Goal: Information Seeking & Learning: Stay updated

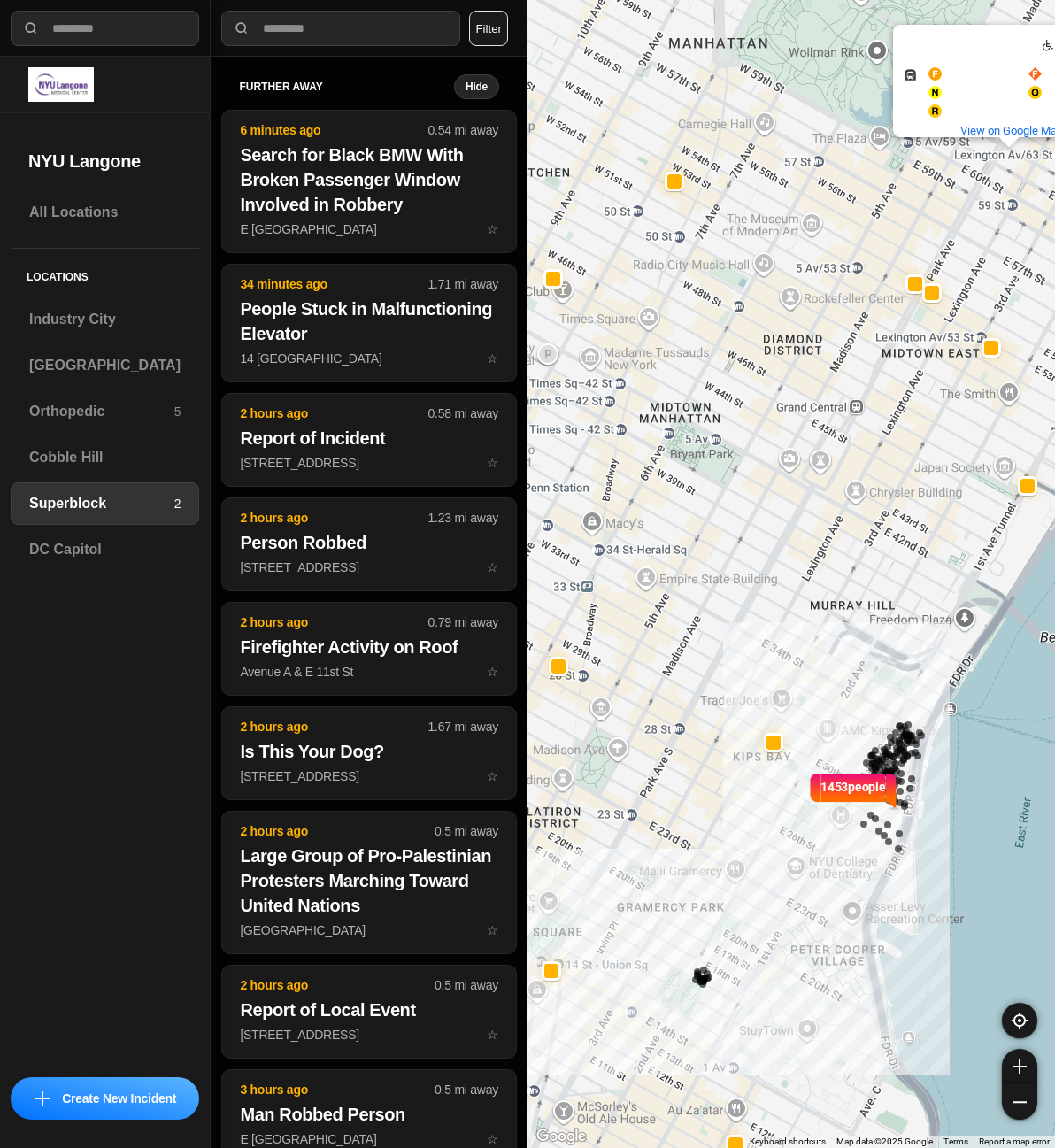
click at [483, 19] on button "Filter" at bounding box center [488, 28] width 39 height 35
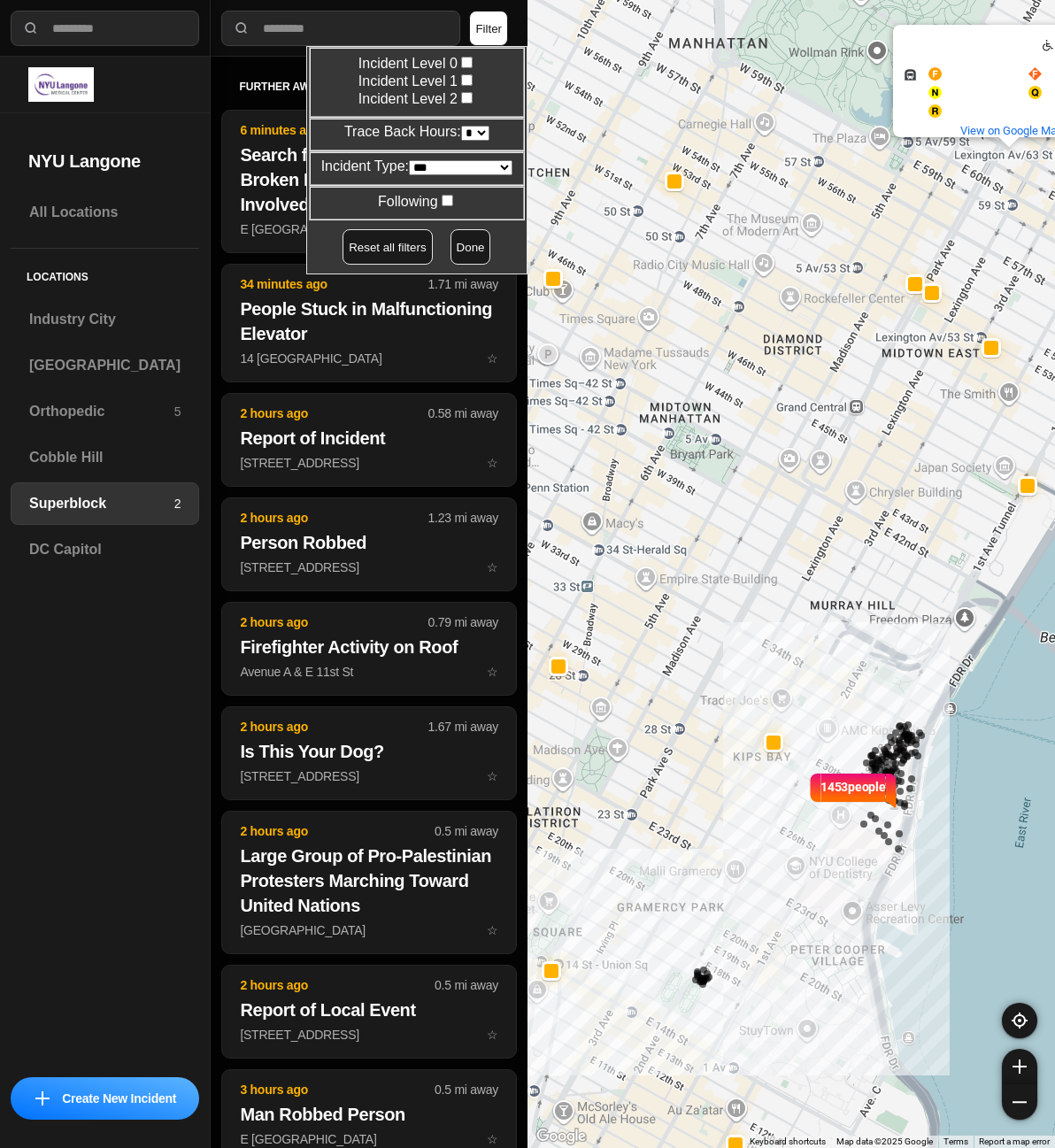
click at [474, 133] on select "* * * * **" at bounding box center [475, 133] width 29 height 15
select select "*"
click at [461, 126] on select "* * * * **" at bounding box center [475, 133] width 29 height 15
click at [457, 238] on button "Done" at bounding box center [470, 246] width 40 height 35
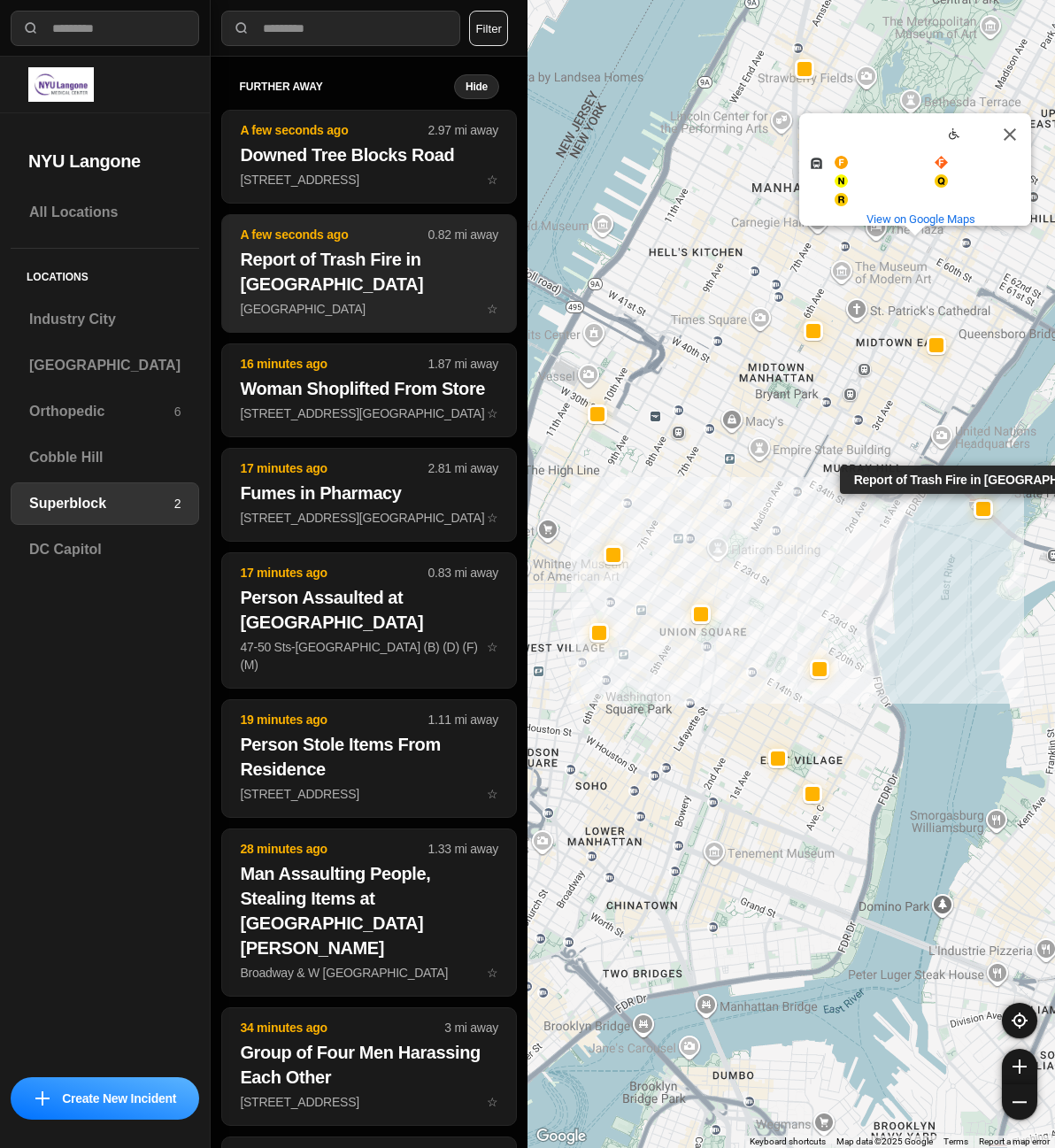
click at [330, 281] on h2 "Report of Trash Fire in Queens Midtown Tunnel" at bounding box center [369, 271] width 259 height 49
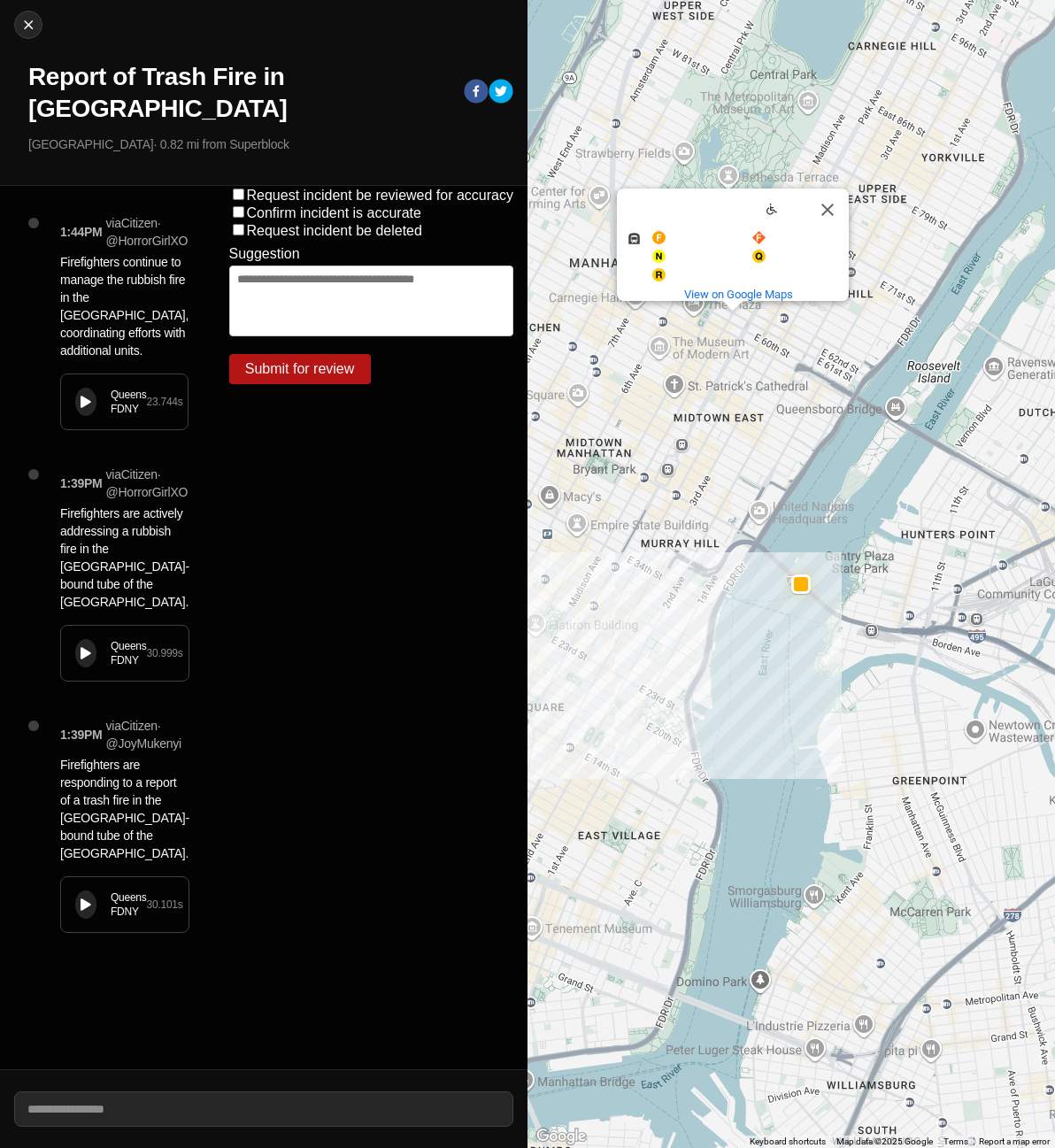
click at [75, 376] on div "Queens FDNY 23.744 s" at bounding box center [124, 402] width 127 height 55
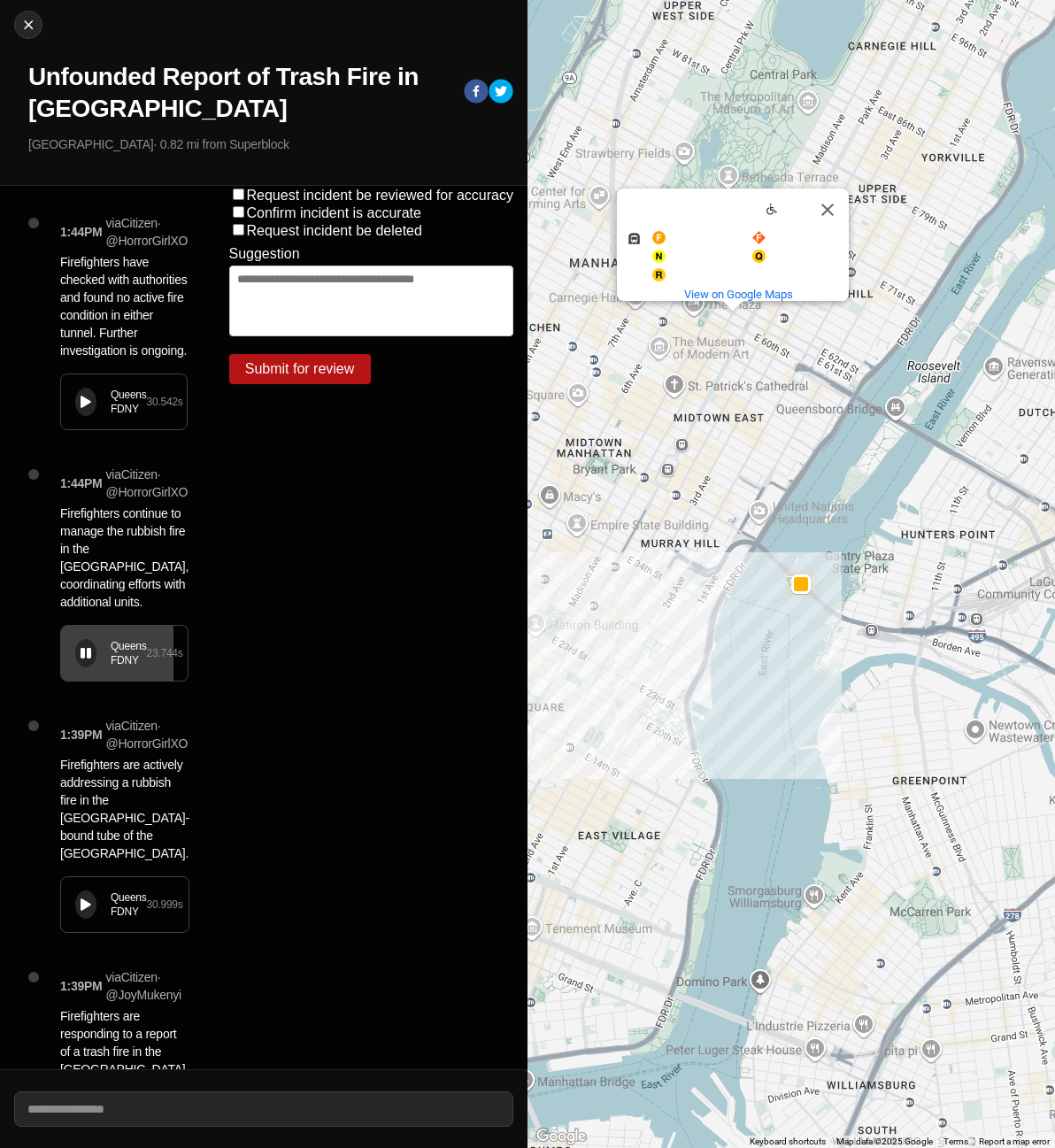
click at [73, 645] on div "Queens FDNY 23.744 s" at bounding box center [124, 653] width 127 height 55
click at [31, 29] on img at bounding box center [29, 25] width 18 height 18
select select "*"
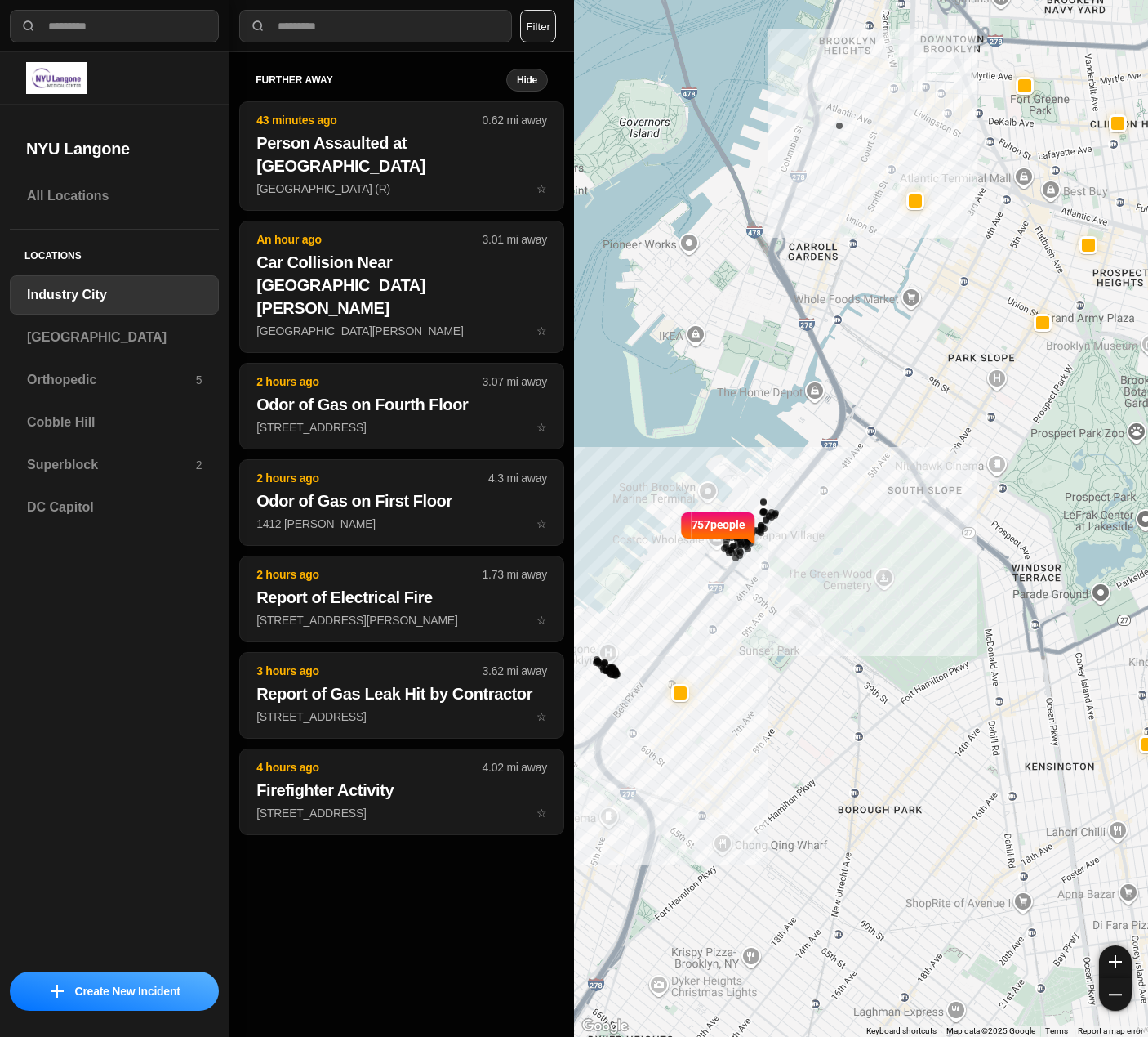
click at [548, 31] on button "Filter" at bounding box center [538, 26] width 36 height 32
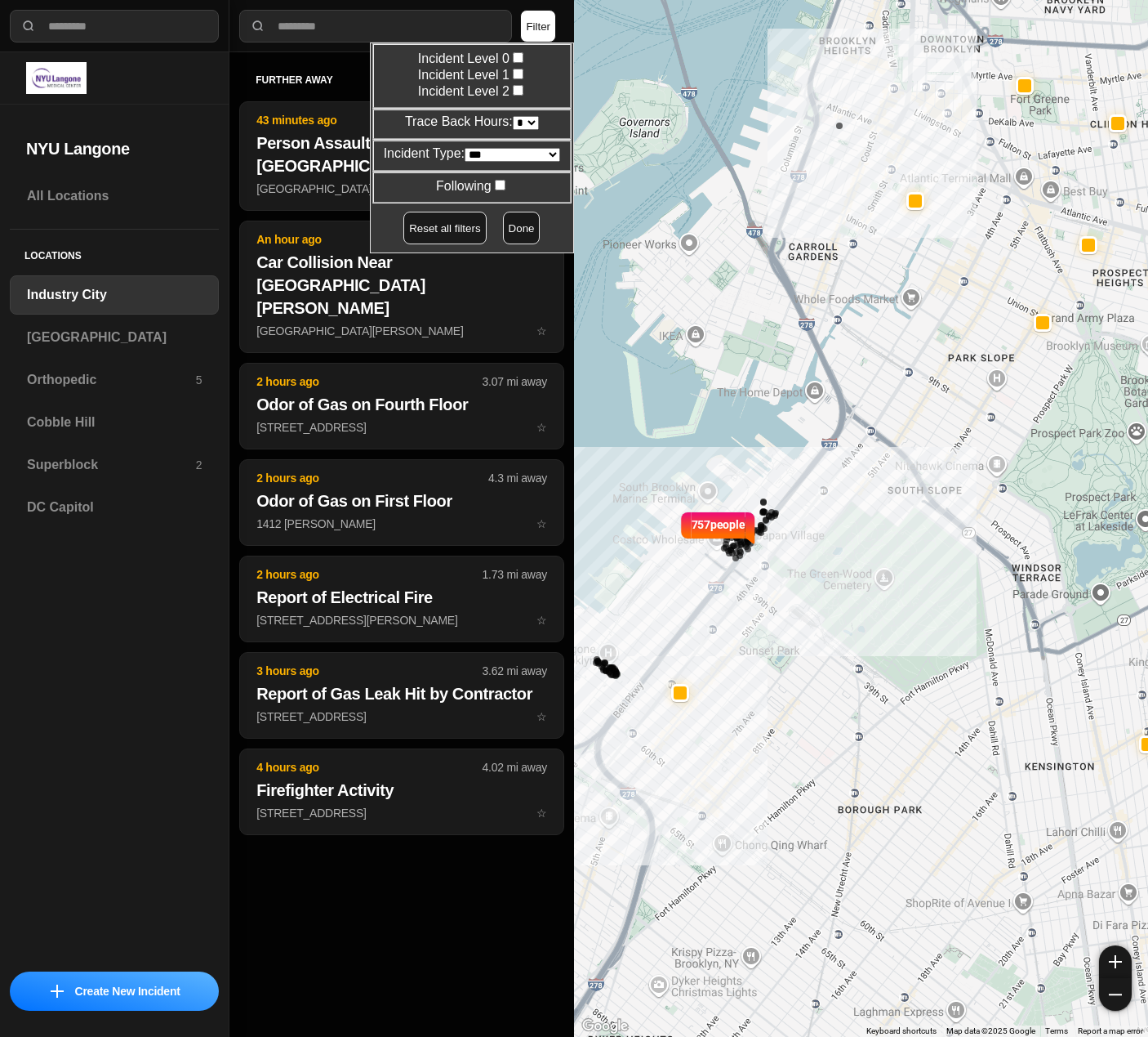
click at [526, 126] on select "* * * * **" at bounding box center [526, 123] width 27 height 14
select select "*"
click at [513, 116] on select "* * * * **" at bounding box center [526, 123] width 27 height 14
click at [505, 227] on button "Done" at bounding box center [522, 227] width 37 height 32
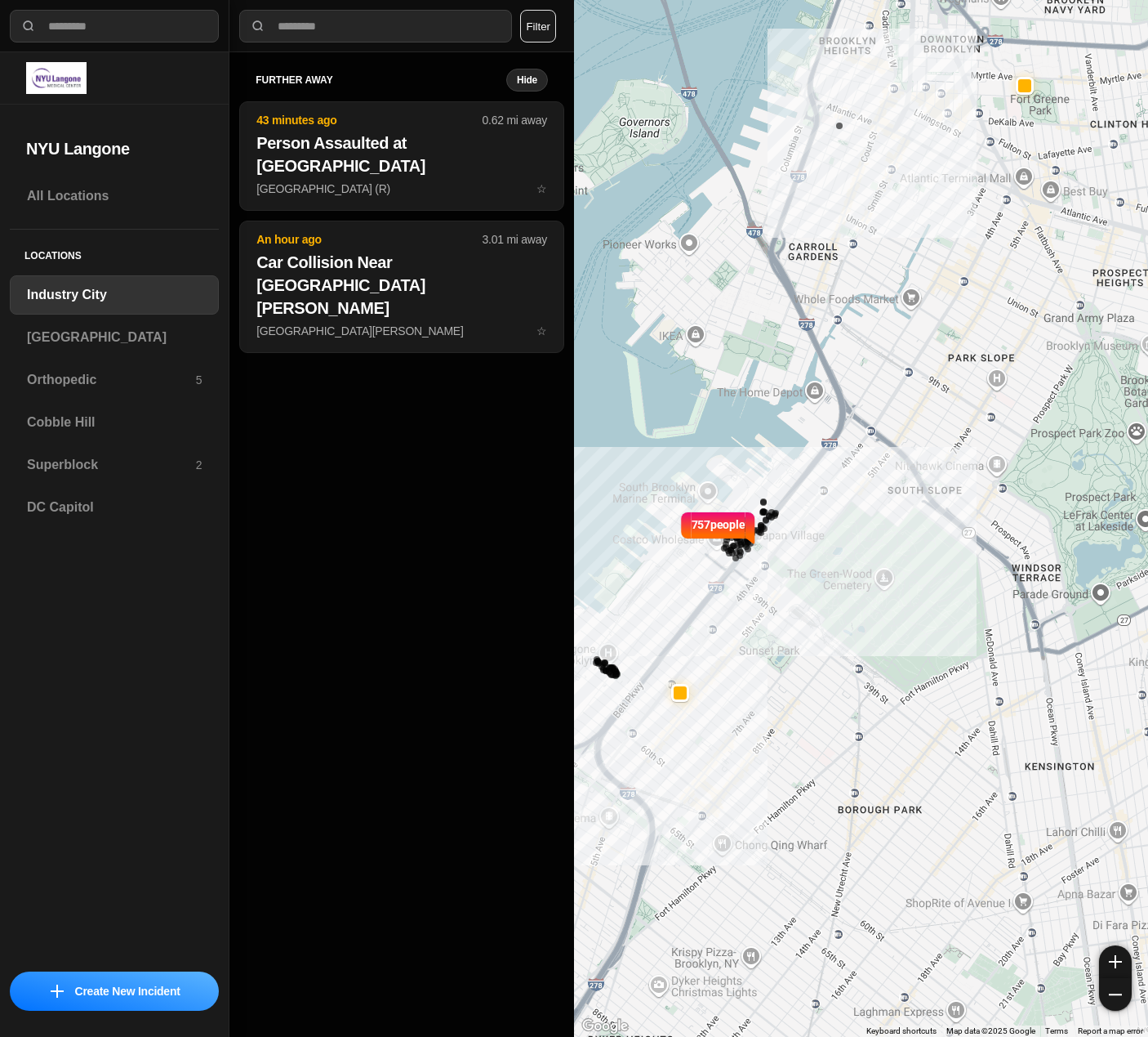
click at [451, 530] on div "further away Hide 43 minutes ago 0.62 mi away Person Assaulted at [GEOGRAPHIC_D…" at bounding box center [402, 544] width 345 height 984
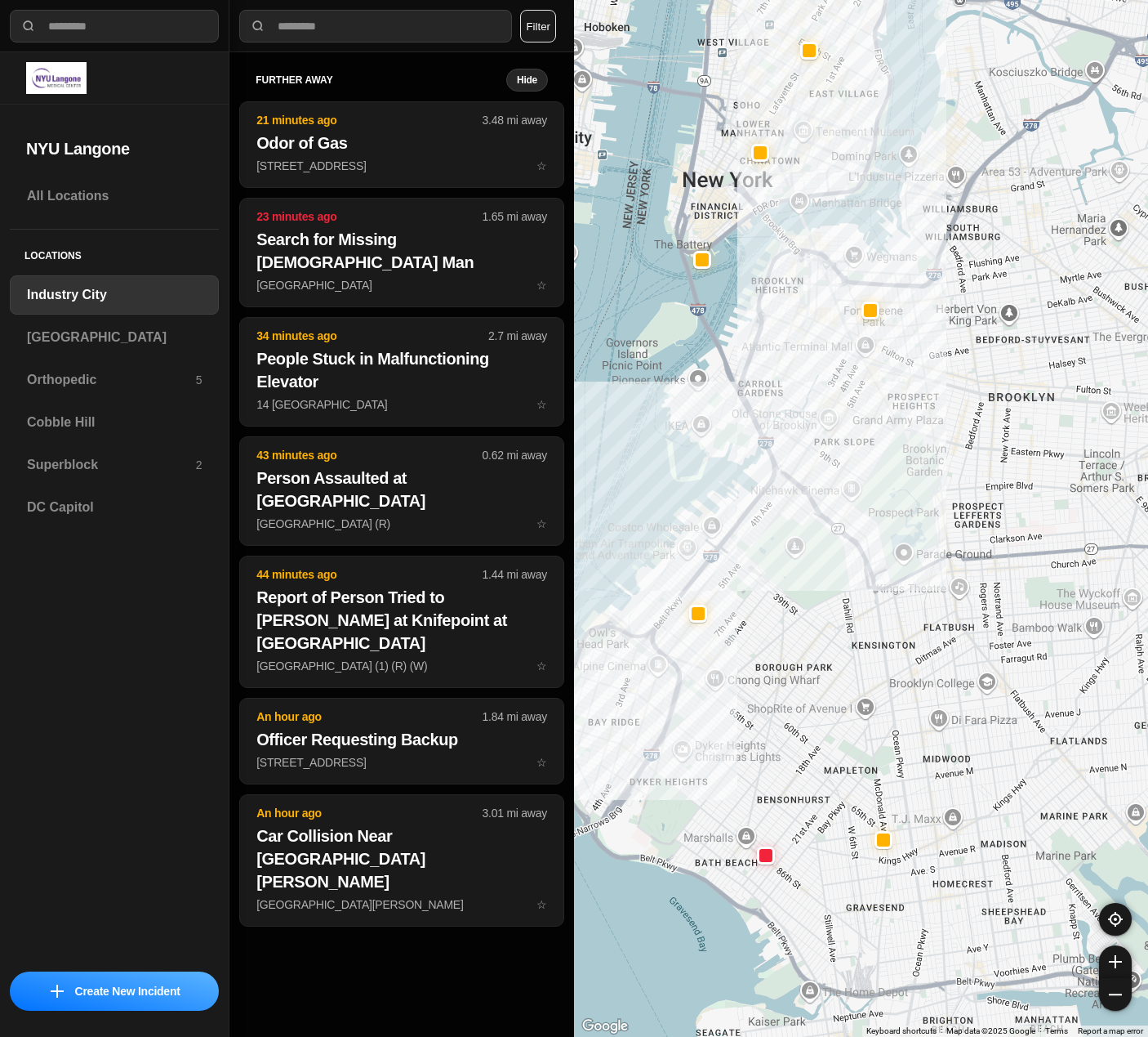
drag, startPoint x: 797, startPoint y: 598, endPoint x: 749, endPoint y: 562, distance: 60.0
click at [749, 562] on div at bounding box center [861, 518] width 574 height 1037
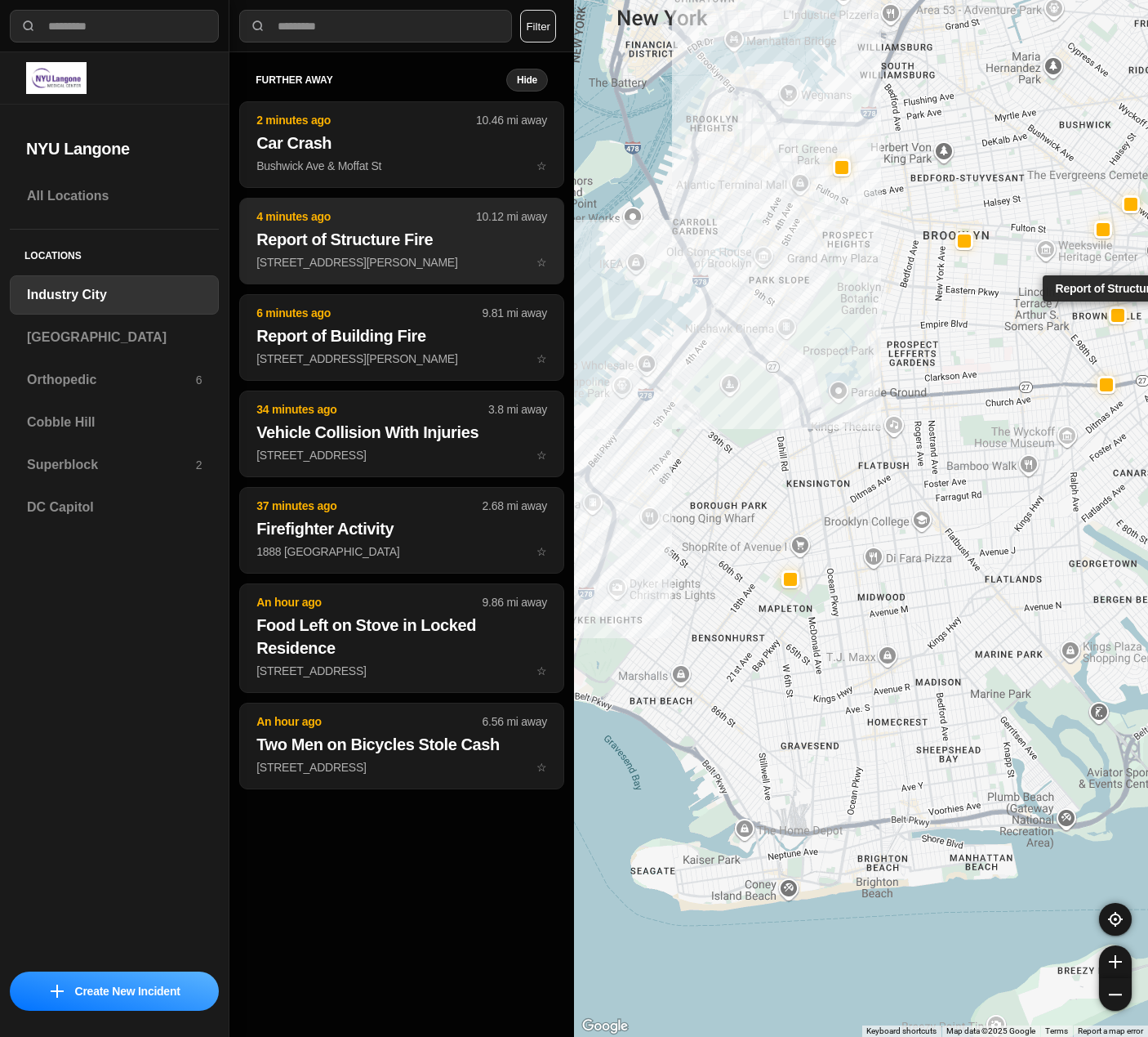
click at [333, 229] on h2 "Report of Structure Fire" at bounding box center [401, 240] width 291 height 23
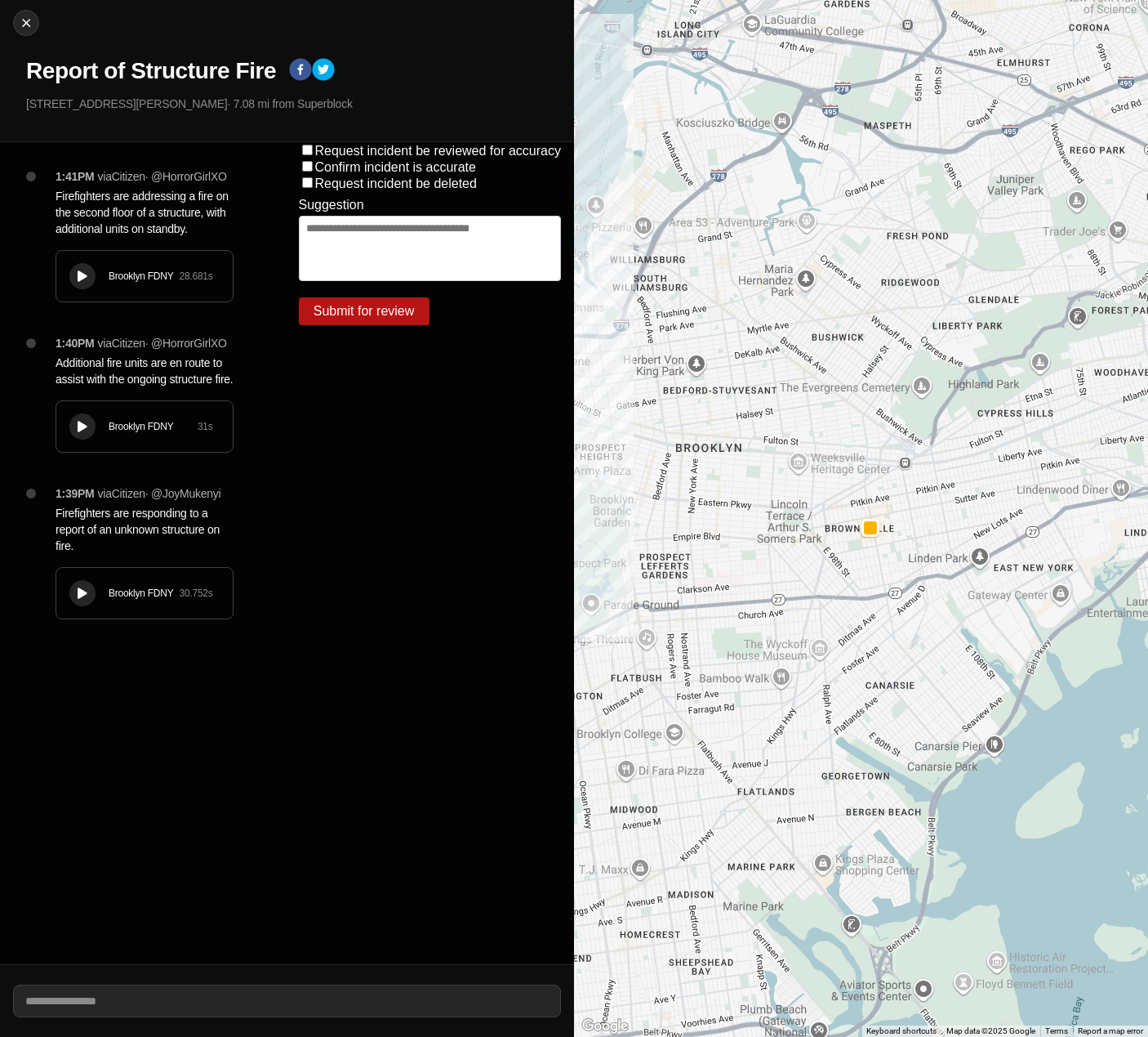
click at [27, 39] on div "Close Report of Structure Fire [STREET_ADDRESS][PERSON_NAME] · 7.08 mi from Sup…" at bounding box center [287, 71] width 574 height 142
click at [26, 24] on img at bounding box center [27, 23] width 17 height 17
select select "*"
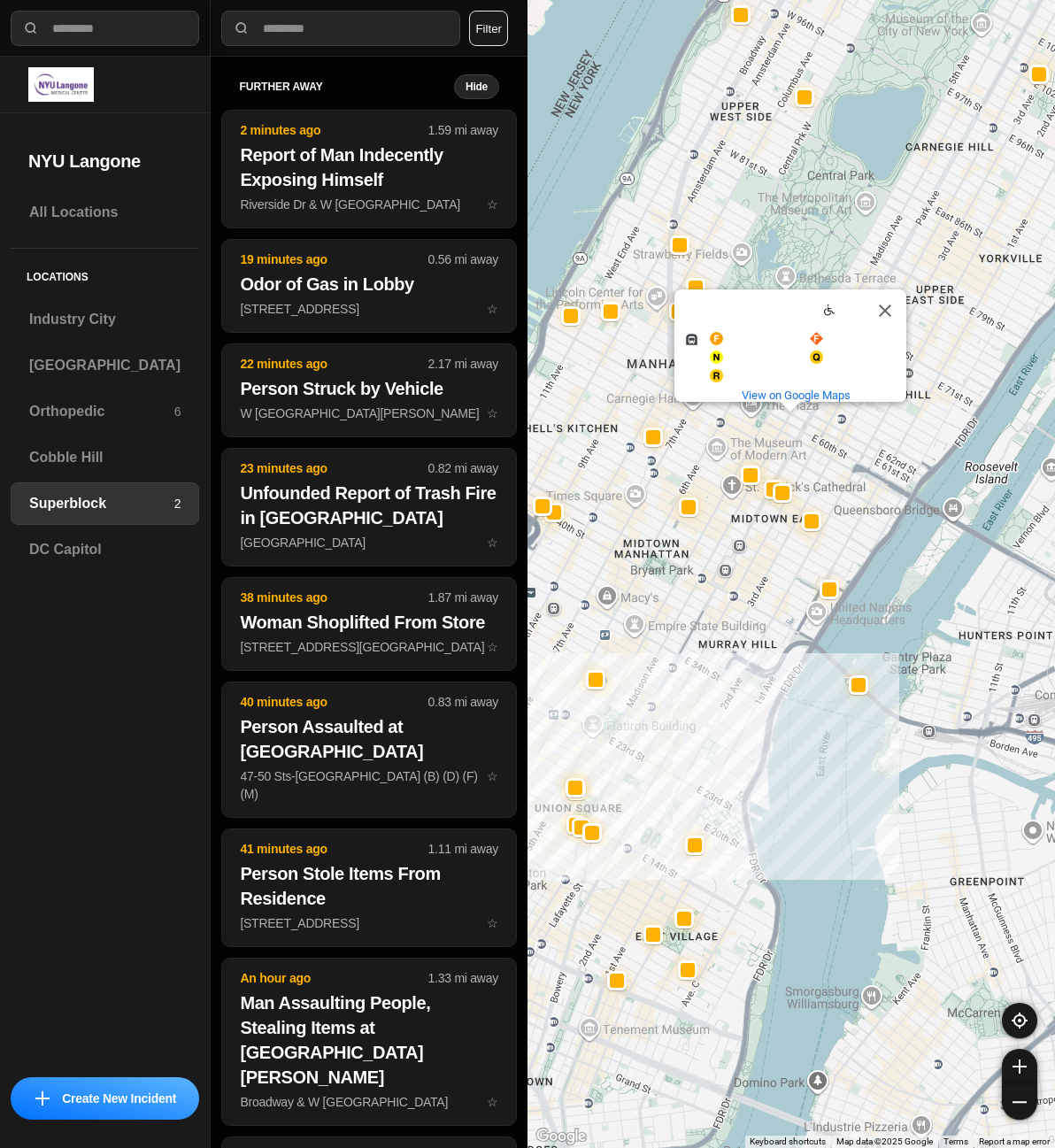
select select "*"
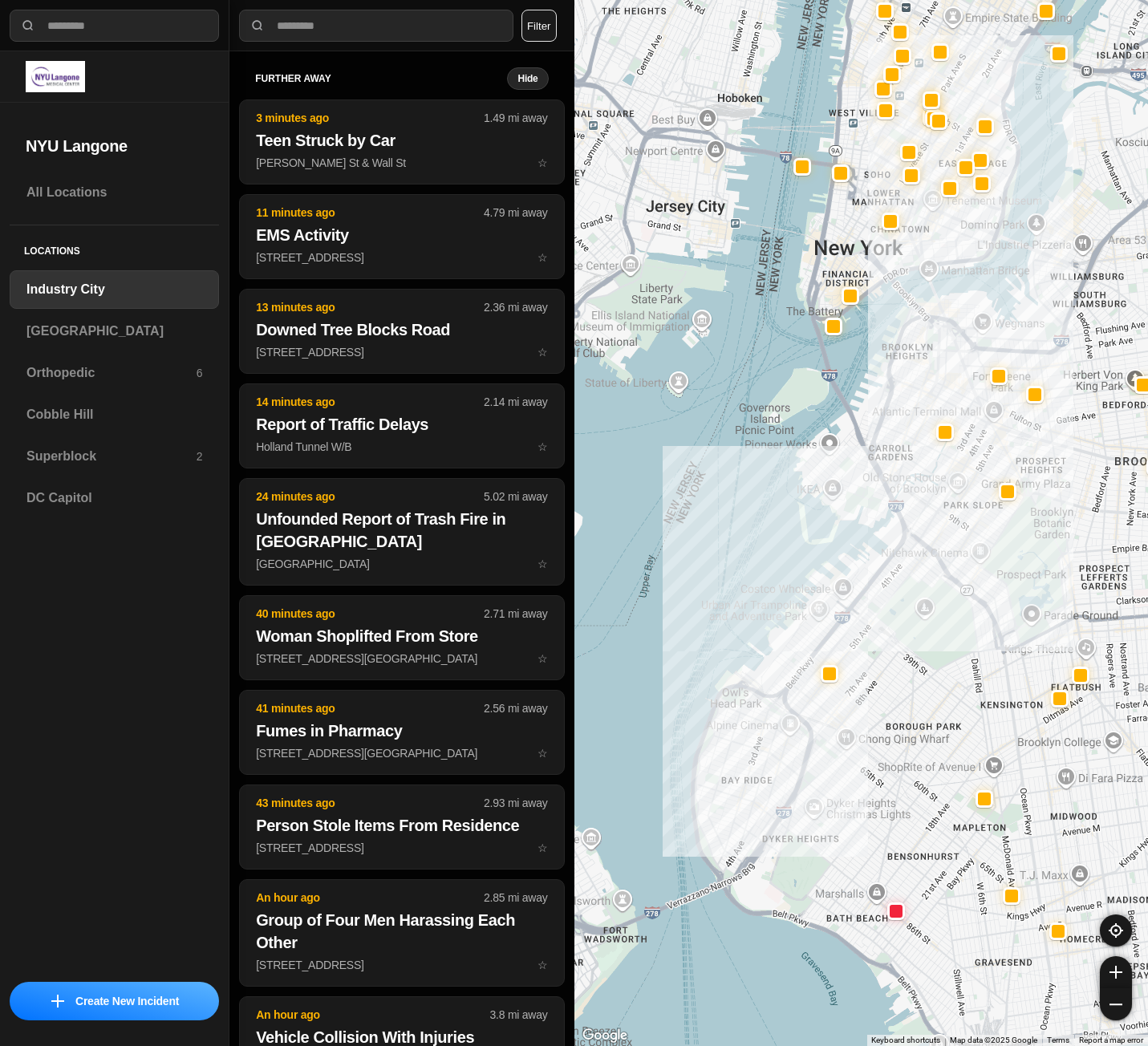
select select "*"
